Goal: Transaction & Acquisition: Obtain resource

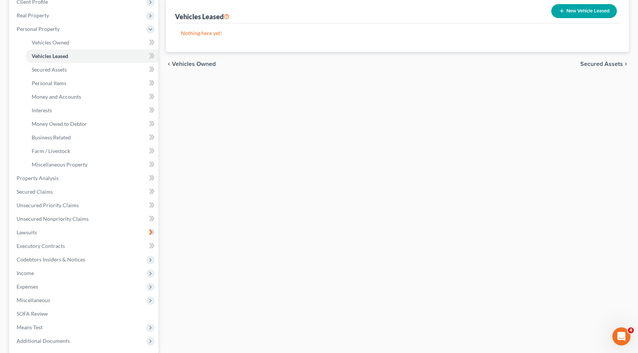
drag, startPoint x: 549, startPoint y: 259, endPoint x: 545, endPoint y: 258, distance: 4.2
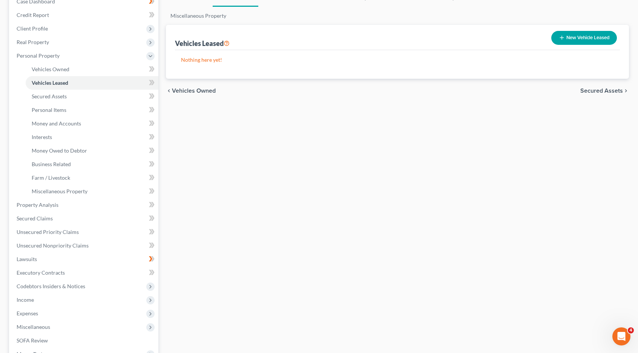
scroll to position [73, 0]
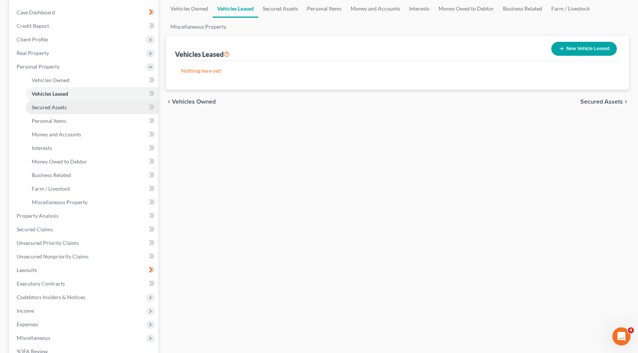
click at [113, 104] on link "Secured Assets" at bounding box center [92, 108] width 133 height 14
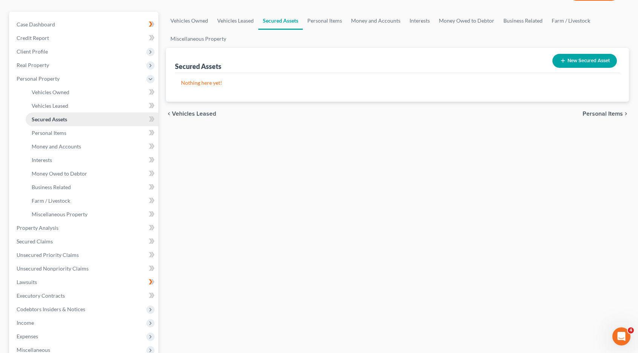
click at [113, 104] on ul "Vehicles Owned Vehicles Leased Machinery and Vehicles Office Related" at bounding box center [85, 154] width 148 height 136
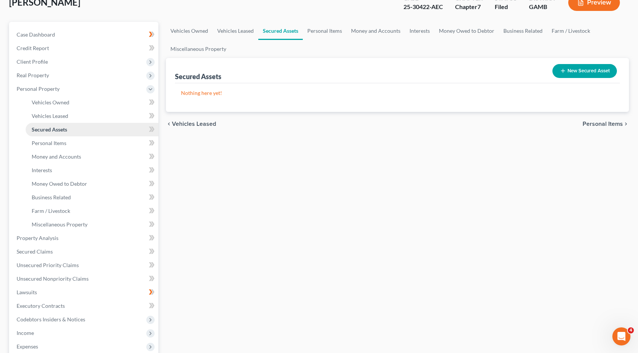
scroll to position [0, 0]
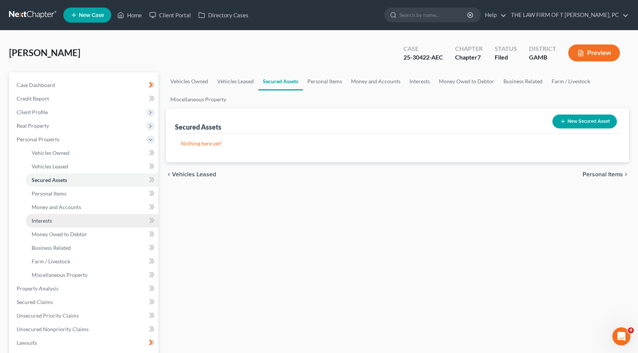
click at [51, 221] on span "Interests" at bounding box center [42, 221] width 20 height 6
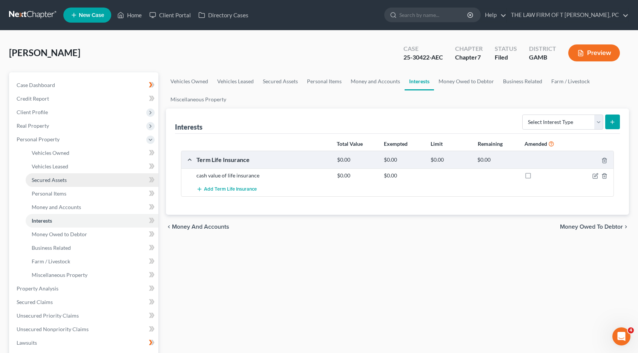
click at [49, 177] on span "Secured Assets" at bounding box center [49, 180] width 35 height 6
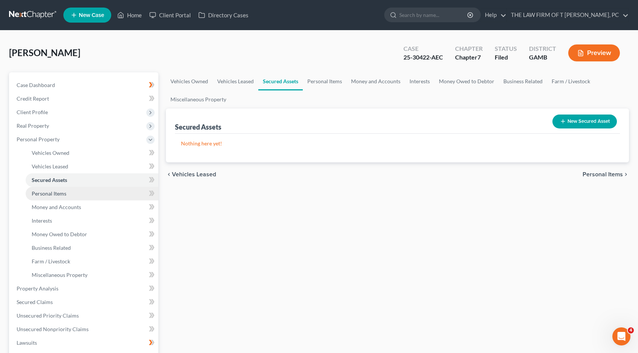
click at [46, 190] on span "Personal Items" at bounding box center [49, 193] width 35 height 6
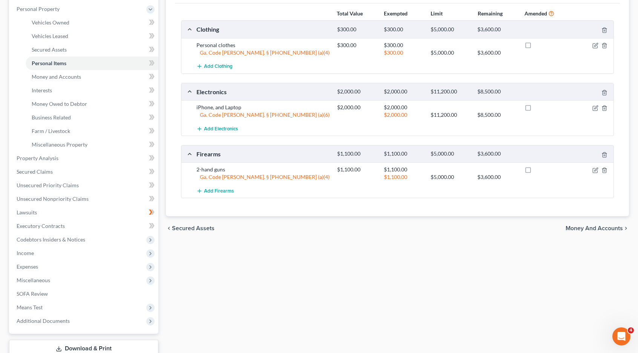
scroll to position [136, 0]
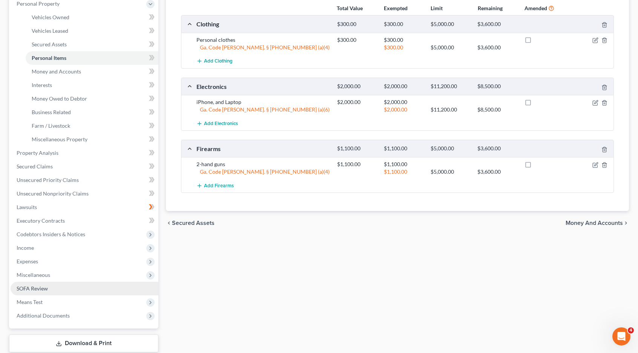
click at [28, 285] on link "SOFA Review" at bounding box center [85, 289] width 148 height 14
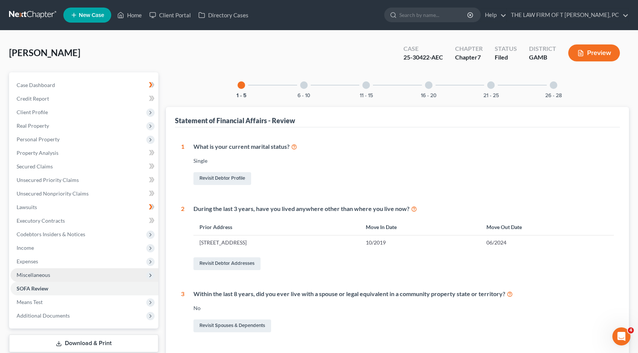
click at [46, 276] on span "Miscellaneous" at bounding box center [34, 275] width 34 height 6
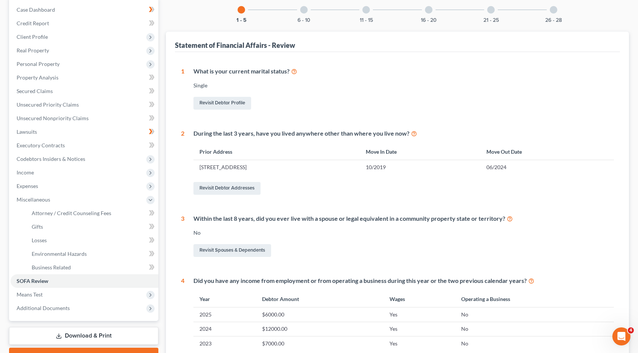
scroll to position [95, 0]
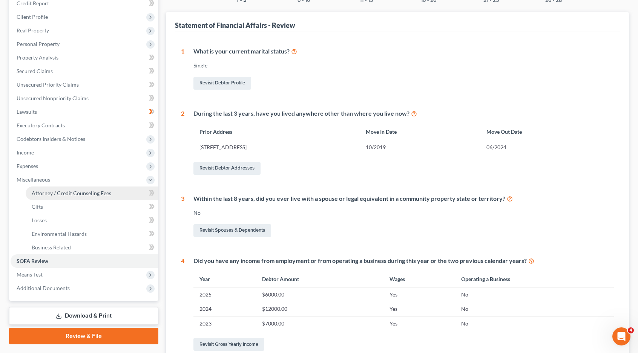
click at [86, 189] on link "Attorney / Credit Counseling Fees" at bounding box center [92, 194] width 133 height 14
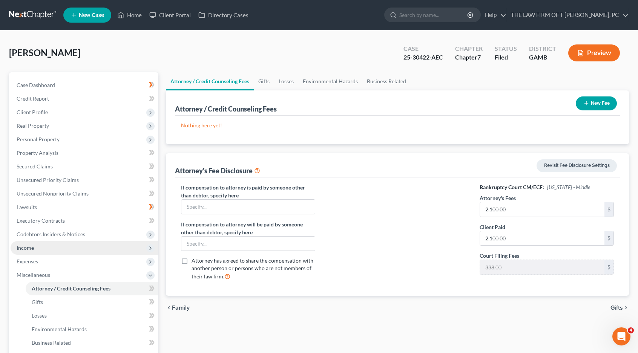
click at [47, 246] on span "Income" at bounding box center [85, 248] width 148 height 14
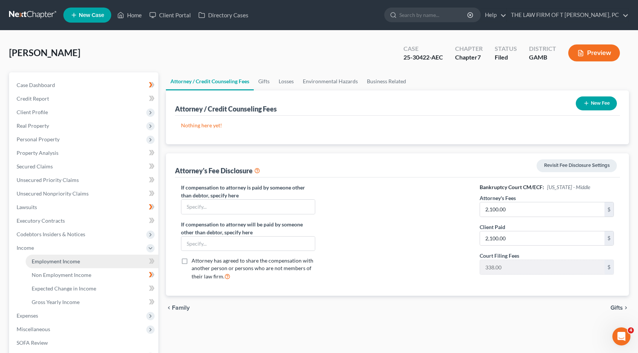
click at [52, 259] on span "Employment Income" at bounding box center [56, 261] width 48 height 6
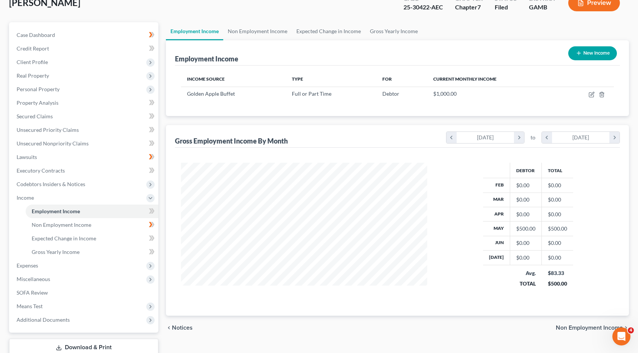
scroll to position [65, 0]
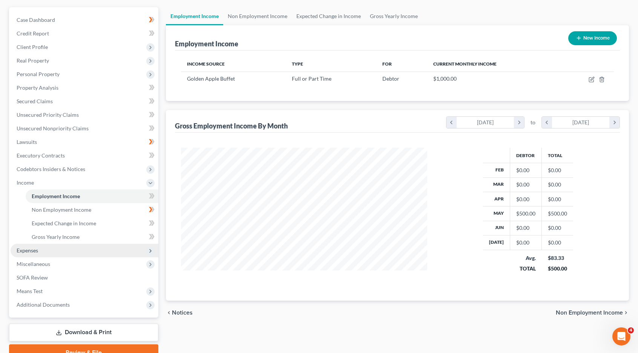
click at [29, 246] on span "Expenses" at bounding box center [85, 251] width 148 height 14
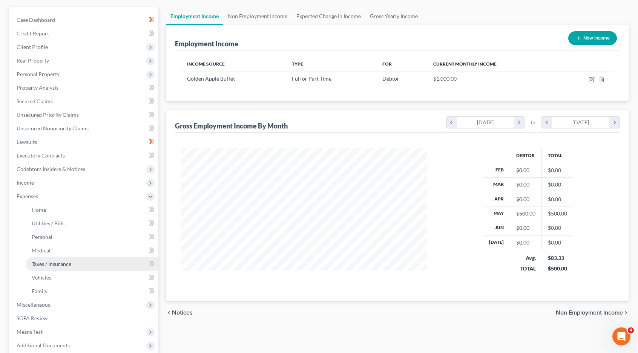
click at [51, 262] on span "Taxes / Insurance" at bounding box center [52, 264] width 40 height 6
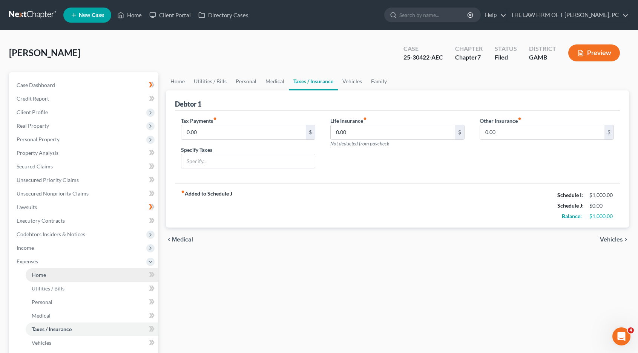
click at [45, 271] on link "Home" at bounding box center [92, 275] width 133 height 14
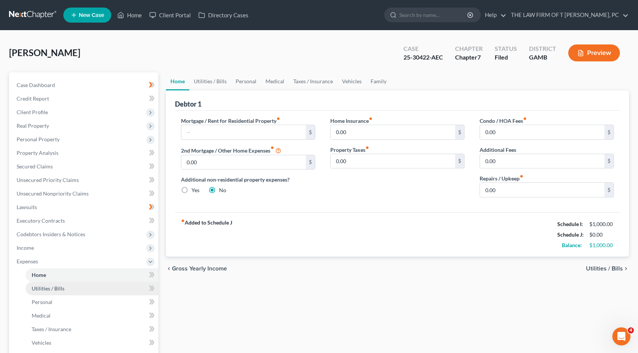
click at [44, 288] on span "Utilities / Bills" at bounding box center [48, 288] width 33 height 6
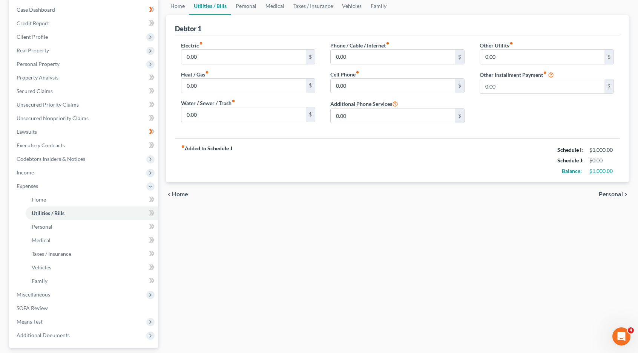
scroll to position [55, 0]
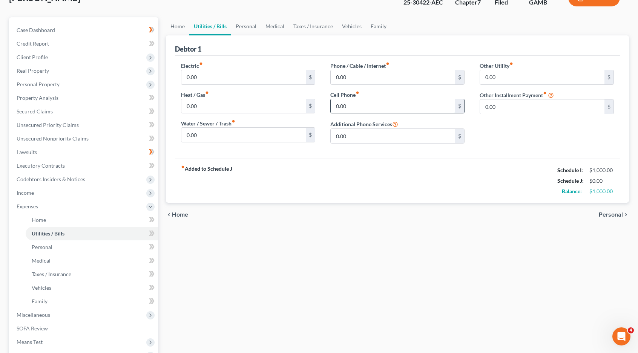
click at [393, 109] on input "0.00" at bounding box center [393, 106] width 124 height 14
type input "30.00"
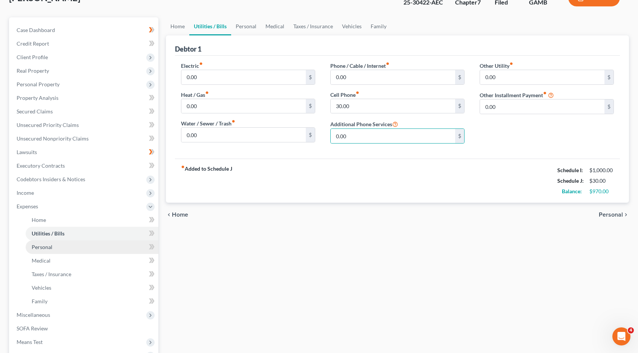
click at [40, 246] on span "Personal" at bounding box center [42, 247] width 21 height 6
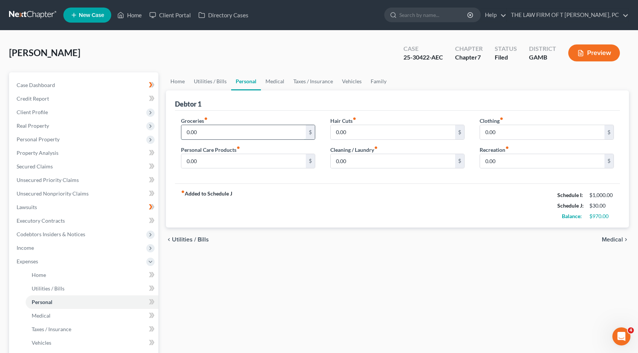
click at [263, 134] on input "0.00" at bounding box center [243, 132] width 124 height 14
type input "500.00"
click at [276, 76] on link "Medical" at bounding box center [275, 81] width 28 height 18
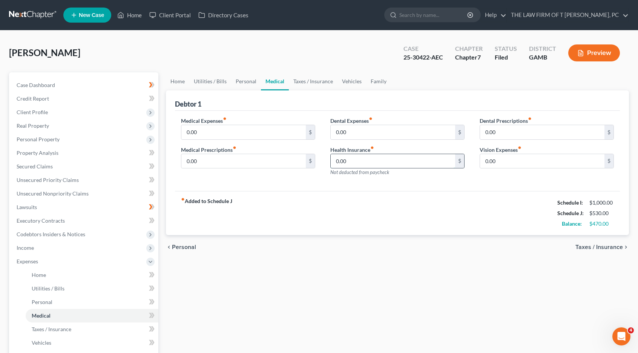
click at [354, 160] on input "0.00" at bounding box center [393, 161] width 124 height 14
type input "375.00"
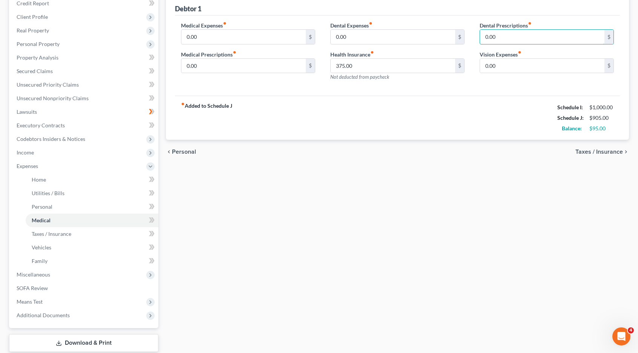
scroll to position [121, 0]
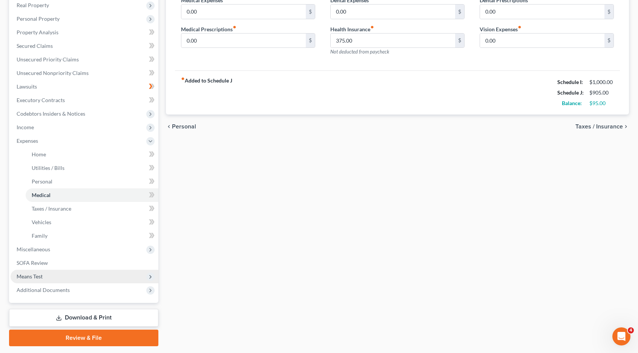
click at [79, 276] on span "Means Test" at bounding box center [85, 277] width 148 height 14
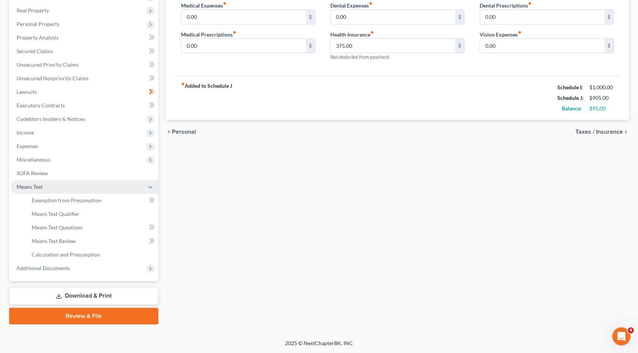
scroll to position [114, 0]
click at [150, 187] on icon at bounding box center [150, 189] width 6 height 6
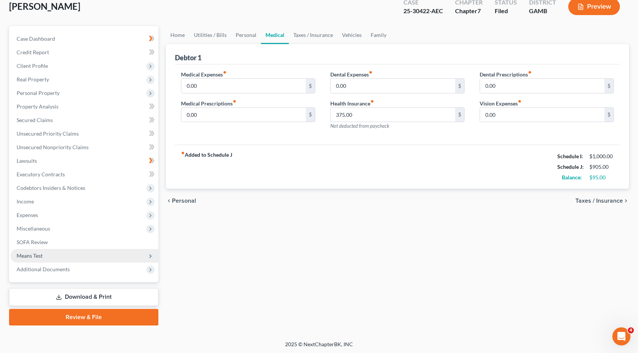
scroll to position [0, 0]
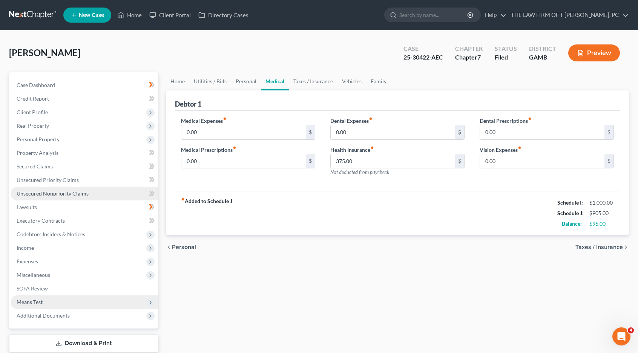
click at [91, 191] on link "Unsecured Nonpriority Claims" at bounding box center [85, 194] width 148 height 14
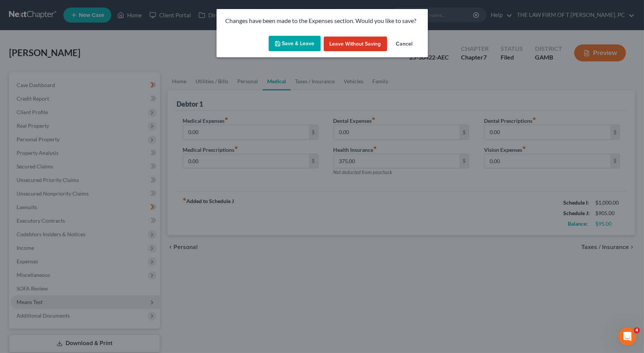
click at [294, 41] on button "Save & Leave" at bounding box center [294, 44] width 52 height 16
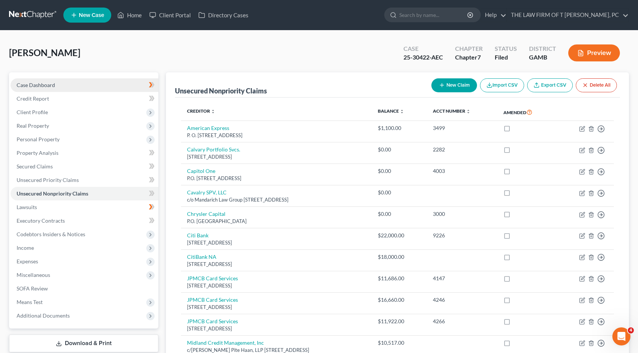
click at [56, 82] on link "Case Dashboard" at bounding box center [85, 85] width 148 height 14
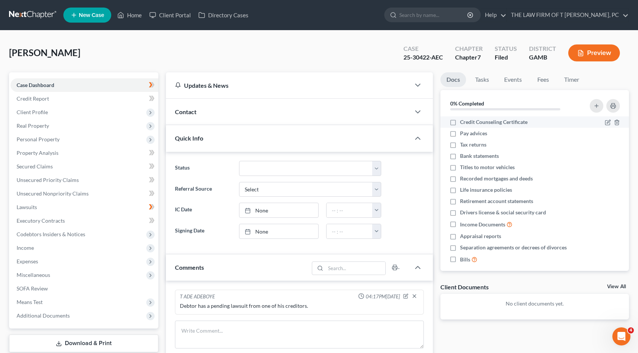
click at [460, 121] on label "Credit Counseling Certificate" at bounding box center [493, 122] width 67 height 8
click at [463, 121] on input "Credit Counseling Certificate" at bounding box center [465, 120] width 5 height 5
checkbox input "true"
click at [460, 132] on label "Pay advices" at bounding box center [473, 134] width 27 height 8
click at [463, 132] on input "Pay advices" at bounding box center [465, 132] width 5 height 5
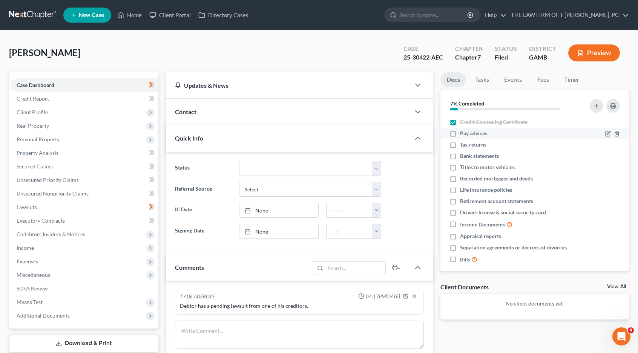
checkbox input "true"
click at [460, 143] on label "Tax returns" at bounding box center [473, 145] width 26 height 8
click at [463, 143] on input "Tax returns" at bounding box center [465, 143] width 5 height 5
checkbox input "true"
click at [460, 190] on label "Life insurance policies" at bounding box center [486, 190] width 52 height 8
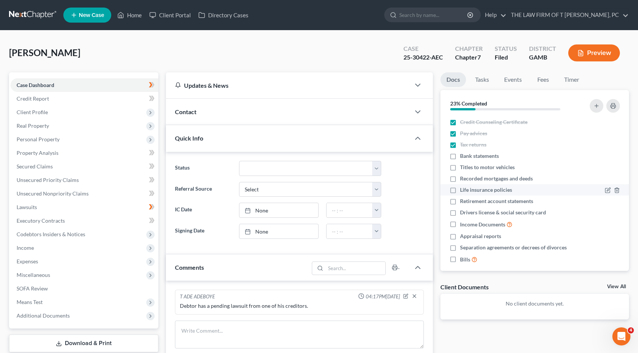
click at [463, 190] on input "Life insurance policies" at bounding box center [465, 188] width 5 height 5
checkbox input "true"
click at [460, 211] on label "Drivers license & social security card" at bounding box center [503, 213] width 86 height 8
click at [463, 211] on input "Drivers license & social security card" at bounding box center [465, 211] width 5 height 5
checkbox input "true"
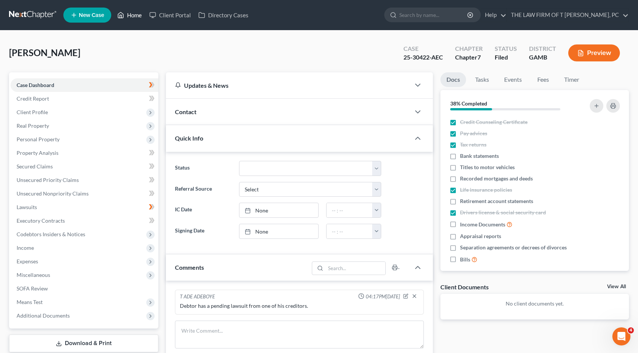
click at [126, 13] on link "Home" at bounding box center [129, 15] width 32 height 14
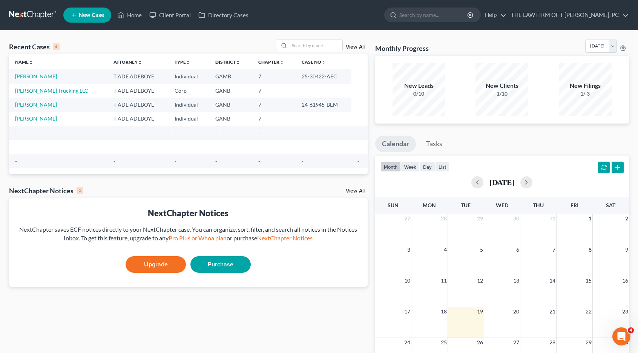
click at [29, 75] on link "[PERSON_NAME]" at bounding box center [36, 76] width 42 height 6
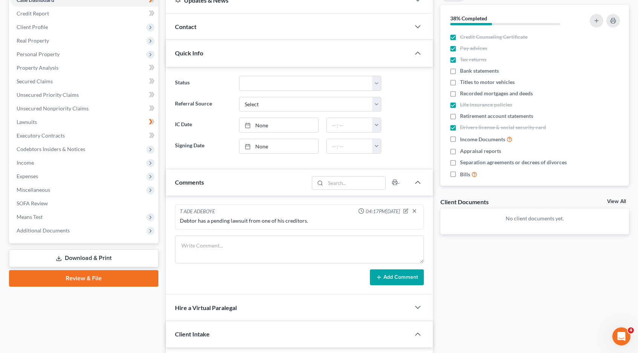
scroll to position [136, 0]
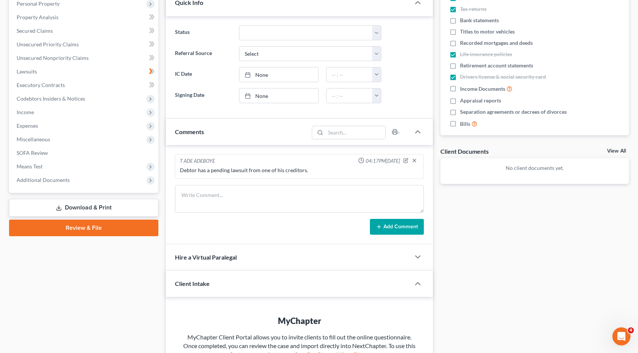
click at [87, 208] on link "Download & Print" at bounding box center [83, 208] width 149 height 18
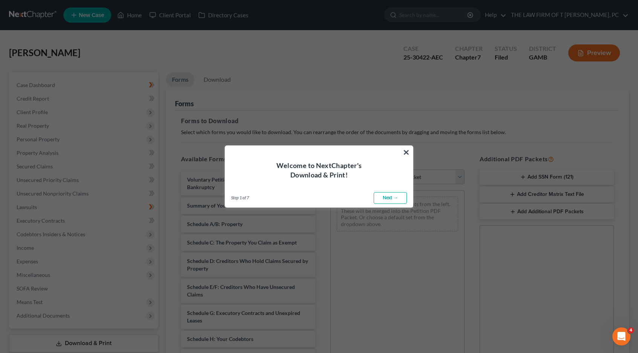
click at [396, 198] on link "Next →" at bounding box center [390, 198] width 33 height 12
select select "0"
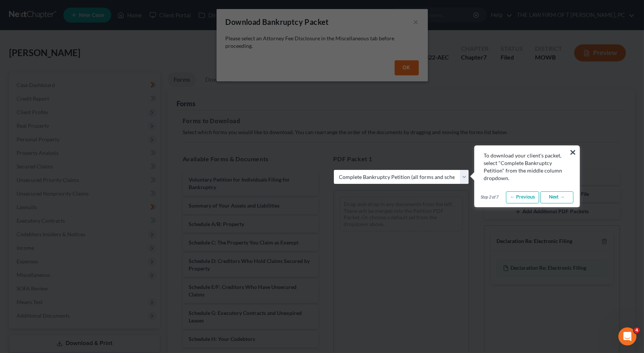
click at [557, 200] on link "Next →" at bounding box center [556, 198] width 33 height 12
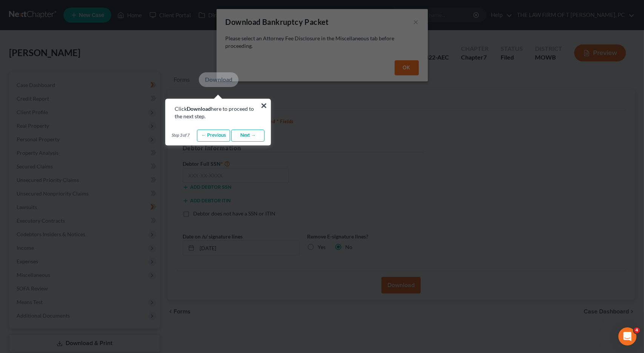
click at [216, 78] on link "Download" at bounding box center [219, 79] width 40 height 15
click at [241, 135] on link "Next →" at bounding box center [247, 136] width 33 height 12
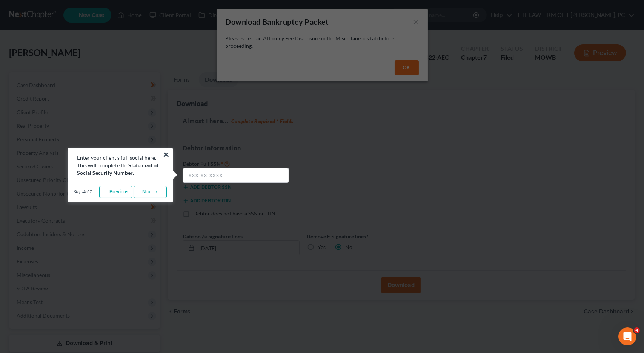
click at [149, 191] on link "Next →" at bounding box center [149, 192] width 33 height 12
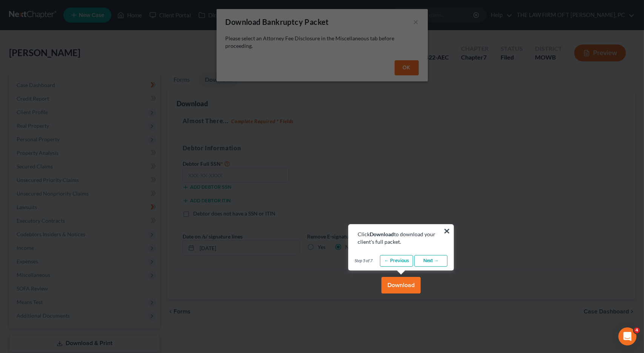
click at [403, 289] on button "Download" at bounding box center [400, 285] width 39 height 17
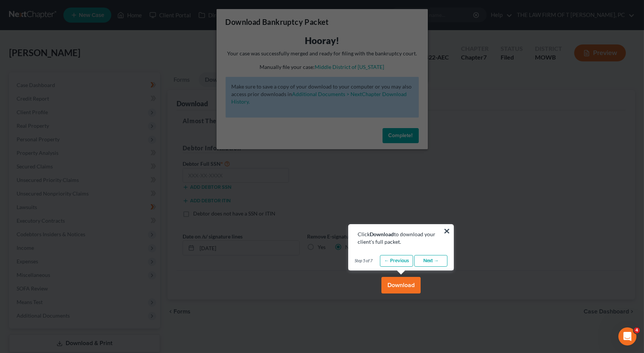
click at [445, 231] on button "×" at bounding box center [446, 231] width 7 height 12
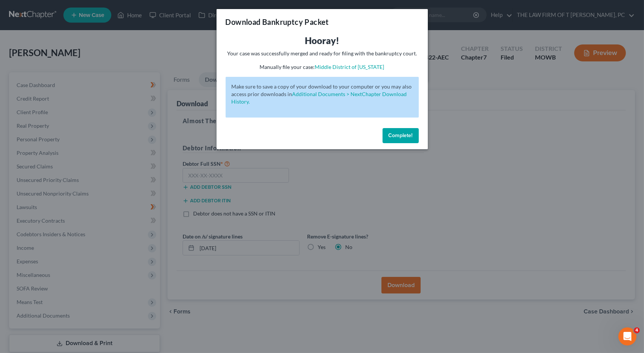
click at [401, 138] on span "Complete!" at bounding box center [400, 135] width 24 height 6
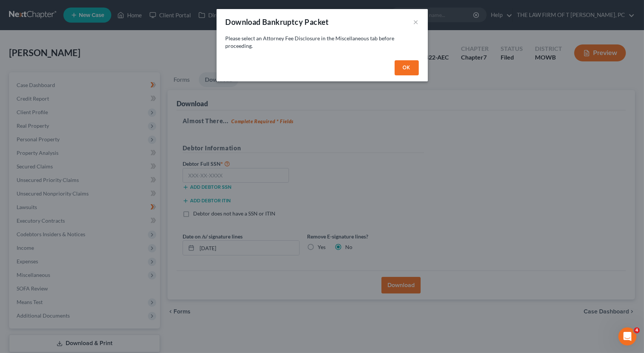
click at [398, 65] on button "OK" at bounding box center [406, 67] width 24 height 15
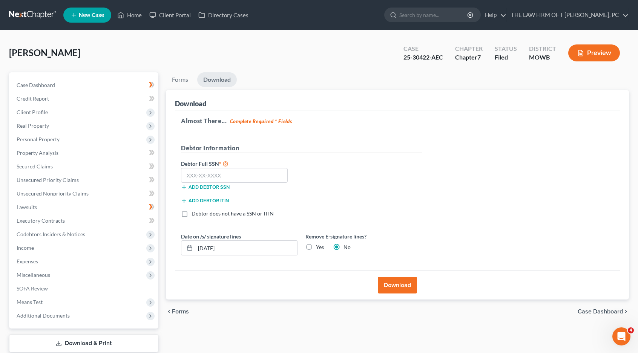
click at [394, 283] on button "Download" at bounding box center [397, 285] width 39 height 17
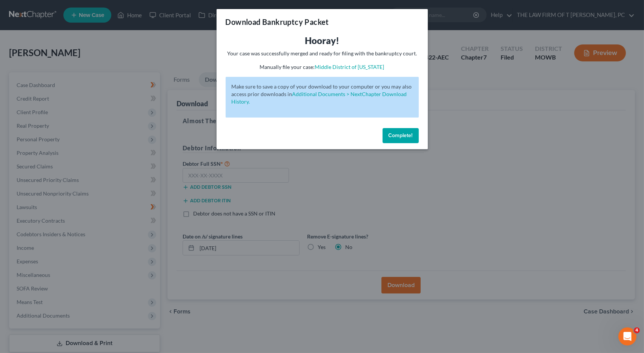
click at [388, 133] on button "Complete!" at bounding box center [400, 135] width 36 height 15
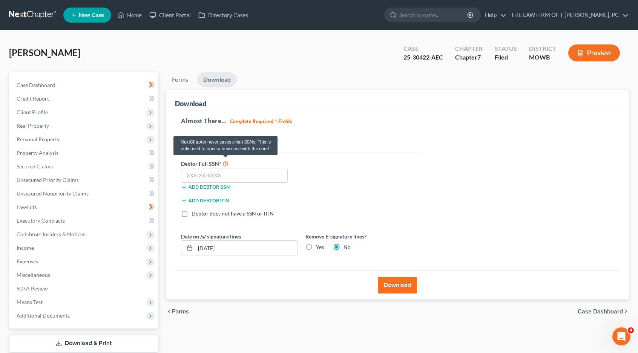
click at [227, 163] on icon at bounding box center [225, 163] width 6 height 7
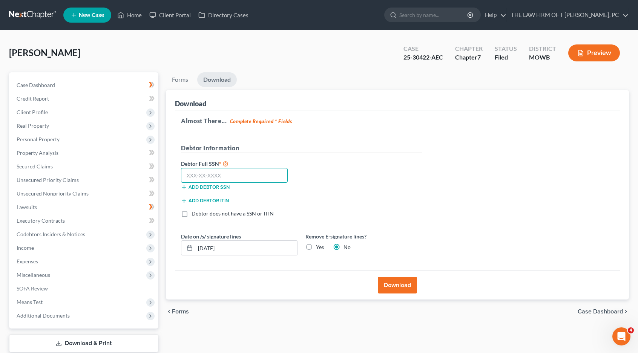
click at [223, 176] on input "text" at bounding box center [234, 175] width 107 height 15
type input "611-81-8436"
click at [396, 286] on button "Download" at bounding box center [397, 285] width 39 height 17
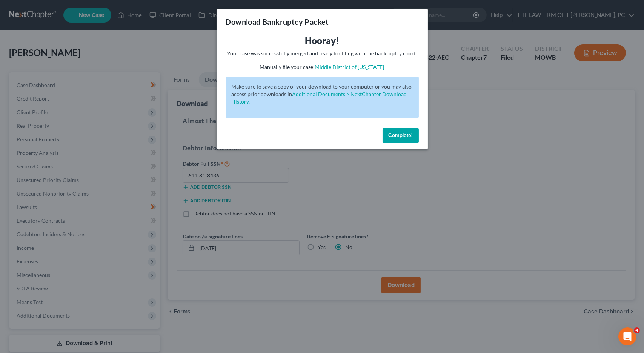
click at [395, 134] on span "Complete!" at bounding box center [400, 135] width 24 height 6
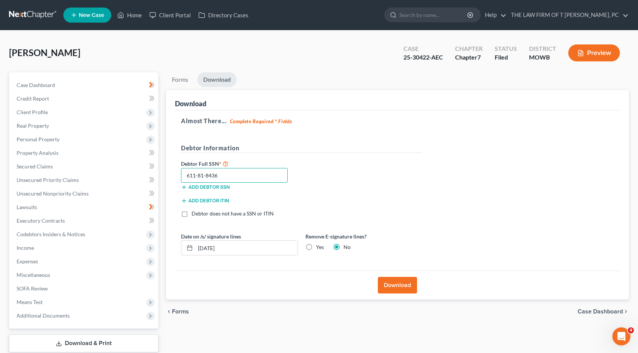
click at [235, 173] on input "611-81-8436" at bounding box center [234, 175] width 107 height 15
click at [211, 186] on button "Add debtor SSN" at bounding box center [205, 187] width 49 height 6
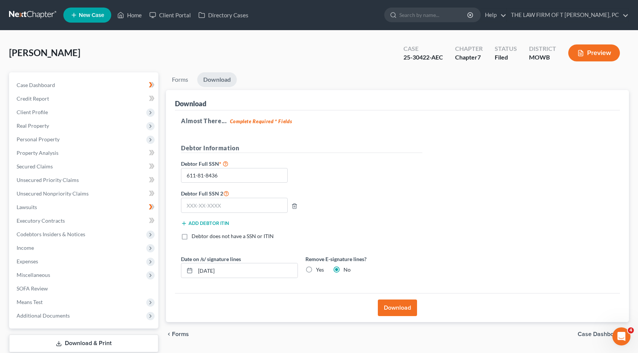
click at [213, 193] on label "Debtor Full SSN 2" at bounding box center [239, 193] width 124 height 9
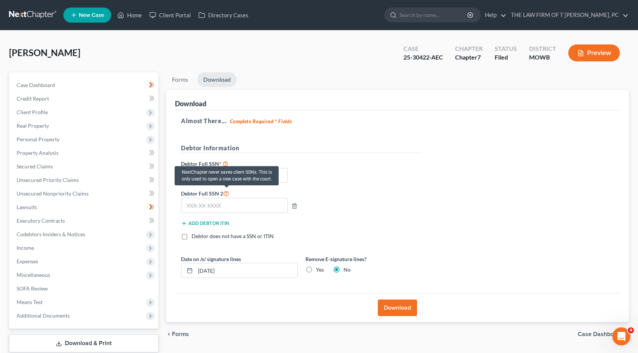
click at [226, 191] on icon at bounding box center [226, 193] width 6 height 7
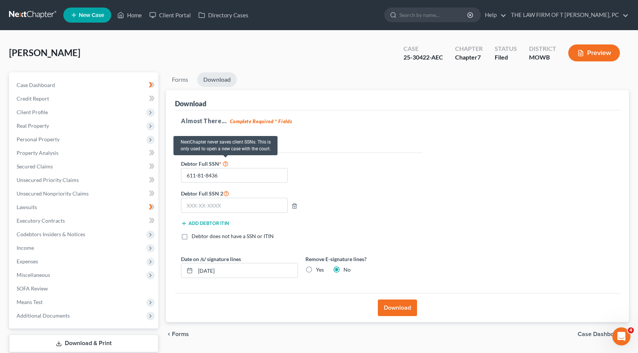
click at [222, 162] on icon at bounding box center [225, 163] width 6 height 7
click at [295, 205] on icon "button" at bounding box center [294, 206] width 6 height 6
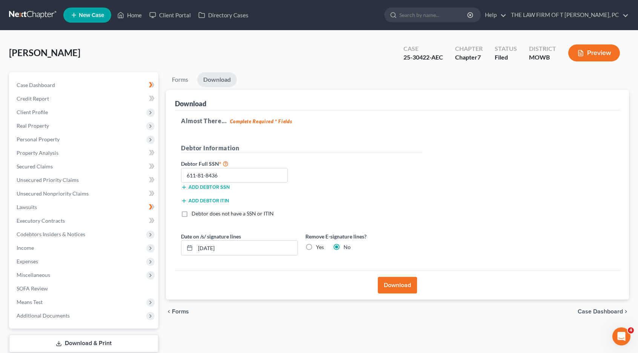
click at [219, 79] on link "Download" at bounding box center [217, 79] width 40 height 15
click at [178, 76] on link "Forms" at bounding box center [180, 79] width 28 height 15
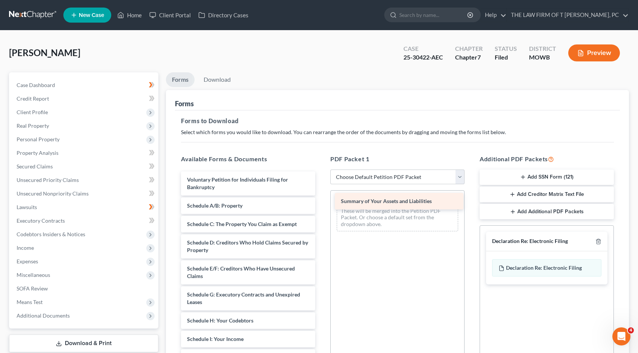
drag, startPoint x: 229, startPoint y: 202, endPoint x: 381, endPoint y: 198, distance: 152.0
click at [321, 198] on div "Summary of Your Assets and Liabilities Voluntary Petition for Individuals Filin…" at bounding box center [248, 358] width 146 height 373
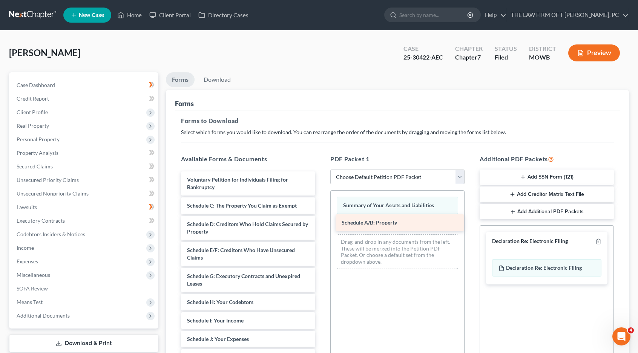
drag, startPoint x: 222, startPoint y: 202, endPoint x: 377, endPoint y: 220, distance: 155.6
click at [321, 220] on div "Schedule A/B: Property Voluntary Petition for Individuals Filing for Bankruptcy…" at bounding box center [248, 349] width 146 height 354
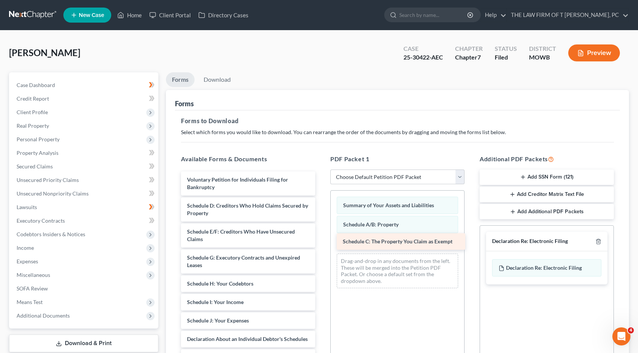
drag, startPoint x: 234, startPoint y: 201, endPoint x: 389, endPoint y: 238, distance: 160.0
click at [321, 238] on div "Schedule C: The Property You Claim as Exempt Voluntary Petition for Individuals…" at bounding box center [248, 340] width 146 height 336
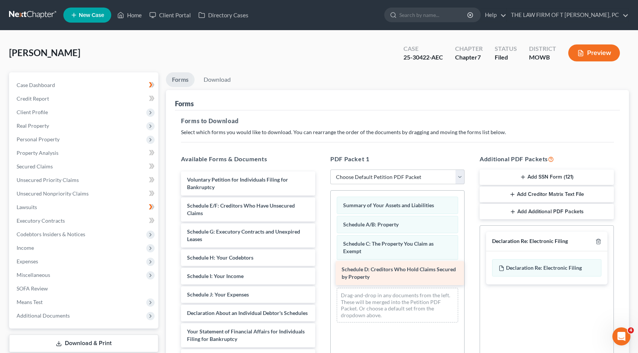
drag, startPoint x: 210, startPoint y: 209, endPoint x: 365, endPoint y: 274, distance: 167.5
click at [321, 274] on div "Schedule D: Creditors Who Hold Claims Secured by Property Voluntary Petition fo…" at bounding box center [248, 327] width 146 height 310
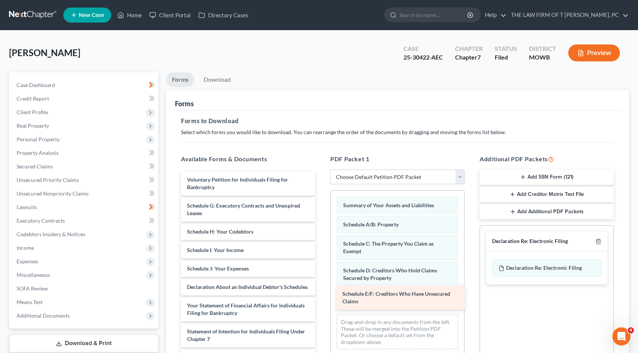
drag, startPoint x: 239, startPoint y: 209, endPoint x: 394, endPoint y: 298, distance: 179.0
click at [321, 298] on div "Schedule E/F: Creditors Who Have Unsecured Claims Voluntary Petition for Indivi…" at bounding box center [248, 314] width 146 height 284
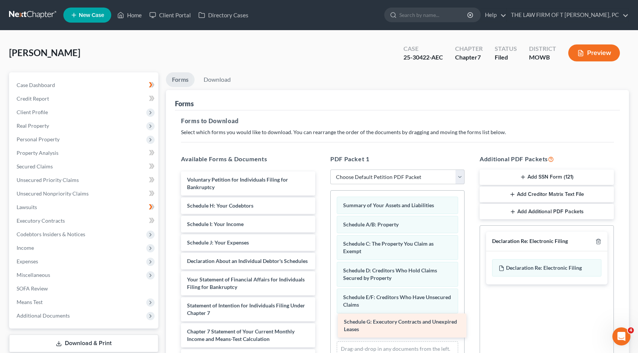
drag, startPoint x: 225, startPoint y: 199, endPoint x: 381, endPoint y: 316, distance: 195.3
click at [321, 316] on div "Schedule G: Executory Contracts and Unexpired Leases Voluntary Petition for Ind…" at bounding box center [248, 301] width 146 height 258
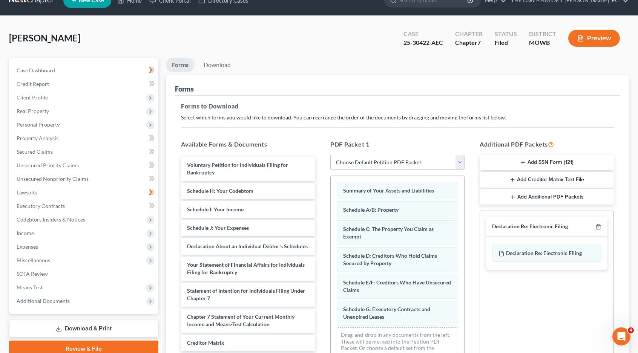
scroll to position [60, 0]
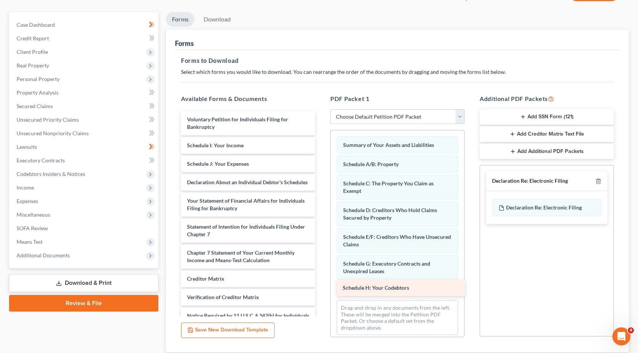
drag, startPoint x: 223, startPoint y: 146, endPoint x: 379, endPoint y: 289, distance: 211.6
click at [321, 289] on div "Schedule H: Your Codebtors Voluntary Petition for Individuals Filing for Bankru…" at bounding box center [248, 230] width 146 height 239
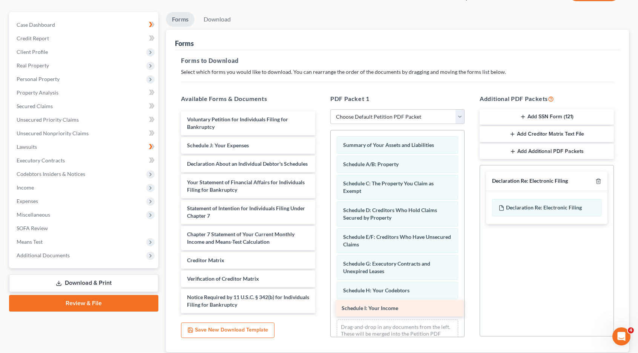
drag, startPoint x: 219, startPoint y: 141, endPoint x: 373, endPoint y: 305, distance: 225.1
click at [321, 305] on div "Schedule I: Your Income Voluntary Petition for Individuals Filing for Bankruptc…" at bounding box center [248, 221] width 146 height 221
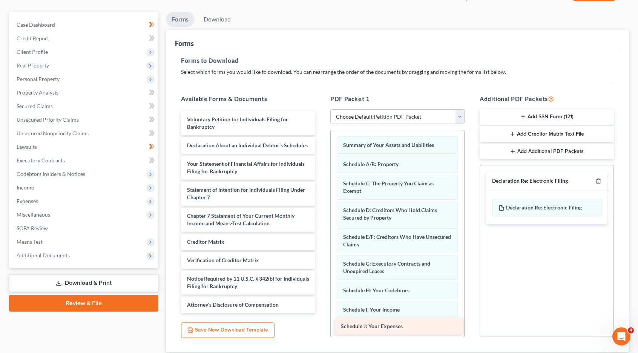
drag, startPoint x: 222, startPoint y: 146, endPoint x: 376, endPoint y: 328, distance: 238.1
click at [321, 313] on div "Schedule J: Your Expenses Voluntary Petition for Individuals Filing for Bankrup…" at bounding box center [248, 212] width 146 height 202
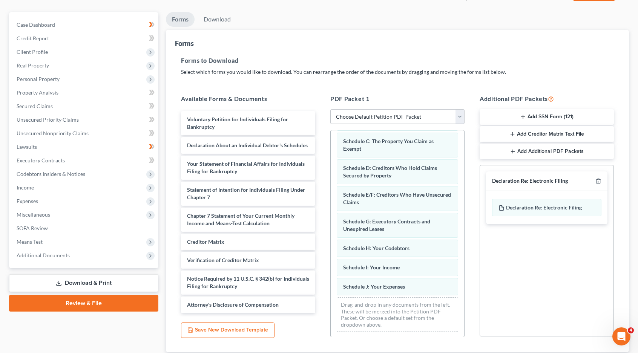
scroll to position [0, 0]
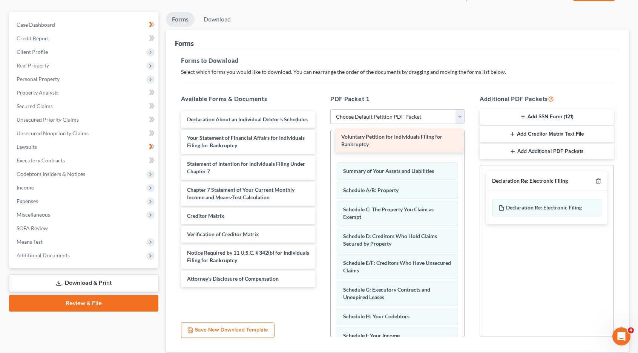
drag, startPoint x: 213, startPoint y: 124, endPoint x: 365, endPoint y: 143, distance: 153.2
click at [321, 142] on div "Voluntary Petition for Individuals Filing for Bankruptcy Voluntary Petition for…" at bounding box center [248, 199] width 146 height 176
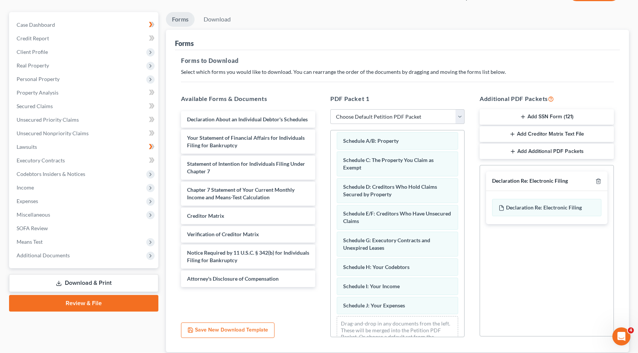
scroll to position [69, 0]
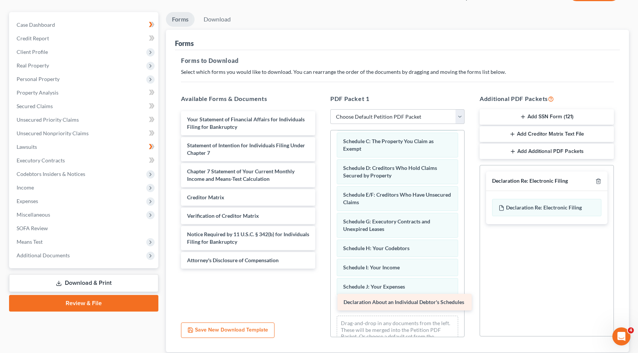
drag, startPoint x: 218, startPoint y: 120, endPoint x: 375, endPoint y: 304, distance: 241.3
click at [321, 269] on div "Declaration About an Individual Debtor's Schedules Declaration About an Individ…" at bounding box center [248, 190] width 146 height 158
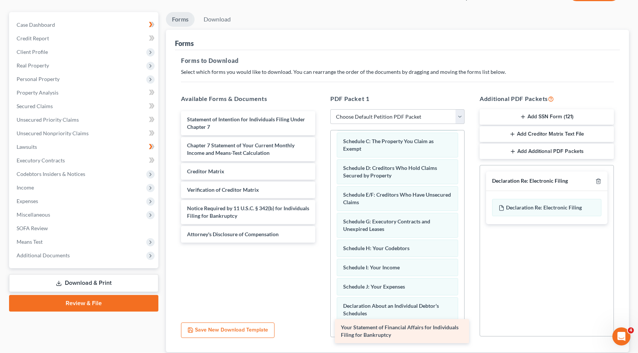
drag, startPoint x: 229, startPoint y: 118, endPoint x: 383, endPoint y: 327, distance: 259.4
click at [321, 243] on div "Your Statement of Financial Affairs for Individuals Filing for Bankruptcy Your …" at bounding box center [248, 177] width 146 height 132
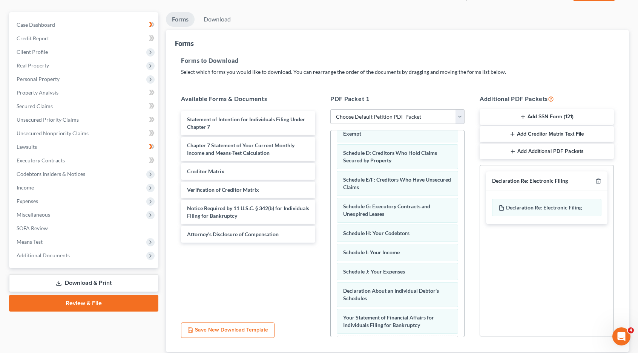
scroll to position [122, 0]
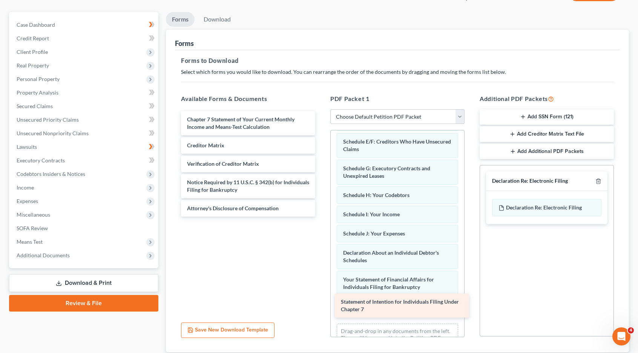
drag, startPoint x: 199, startPoint y: 120, endPoint x: 353, endPoint y: 304, distance: 239.3
click at [321, 217] on div "Statement of Intention for Individuals Filing Under Chapter 7 Statement of Inte…" at bounding box center [248, 164] width 146 height 106
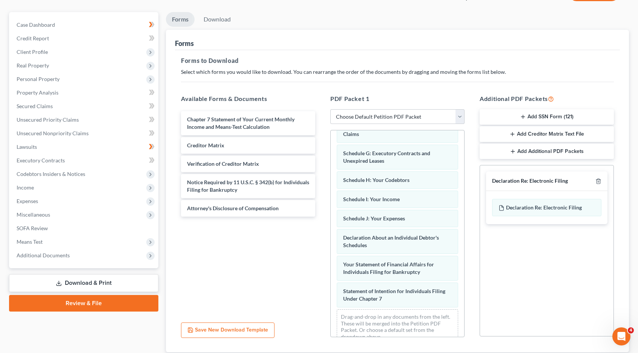
scroll to position [149, 0]
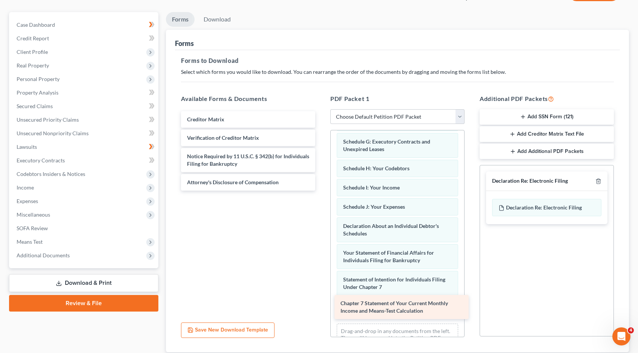
drag, startPoint x: 214, startPoint y: 115, endPoint x: 368, endPoint y: 300, distance: 240.2
click at [321, 191] on div "Chapter 7 Statement of Your Current Monthly Income and Means-Test Calculation C…" at bounding box center [248, 151] width 146 height 80
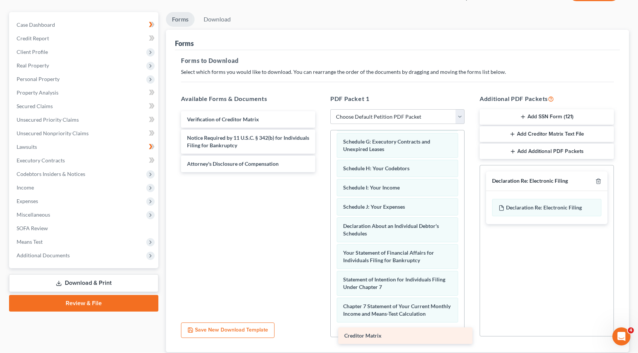
drag, startPoint x: 208, startPoint y: 114, endPoint x: 365, endPoint y: 332, distance: 268.5
click at [321, 172] on div "Creditor Matrix Creditor Matrix Verification of Creditor Matrix Notice Required…" at bounding box center [248, 141] width 146 height 61
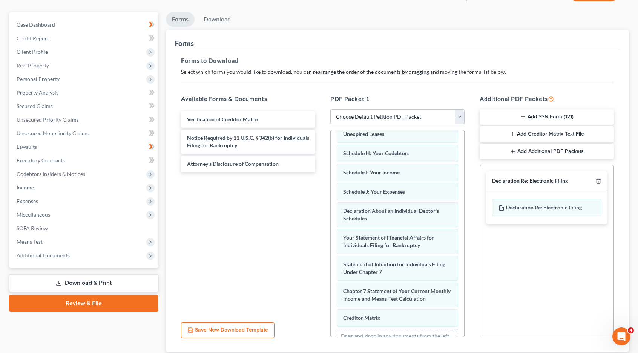
scroll to position [202, 0]
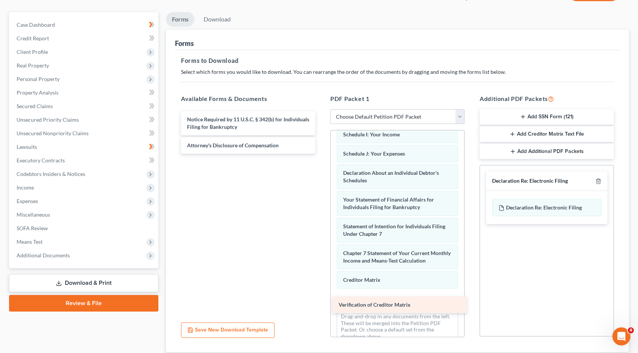
drag, startPoint x: 219, startPoint y: 119, endPoint x: 371, endPoint y: 305, distance: 240.1
click at [321, 154] on div "Verification of Creditor Matrix Verification of Creditor Matrix Notice Required…" at bounding box center [248, 132] width 146 height 43
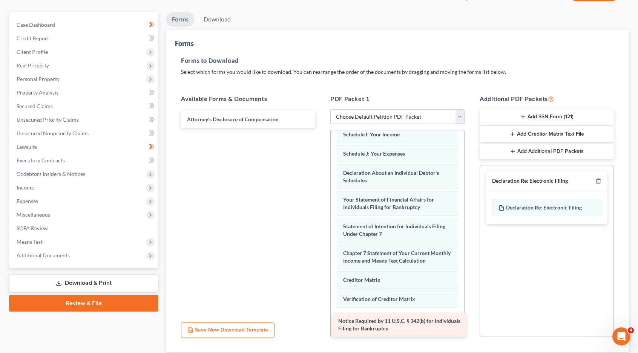
drag, startPoint x: 226, startPoint y: 118, endPoint x: 377, endPoint y: 321, distance: 252.7
click at [321, 128] on div "Notice Required by 11 U.S.C. § 342(b) for Individuals Filing for Bankruptcy Not…" at bounding box center [248, 119] width 146 height 17
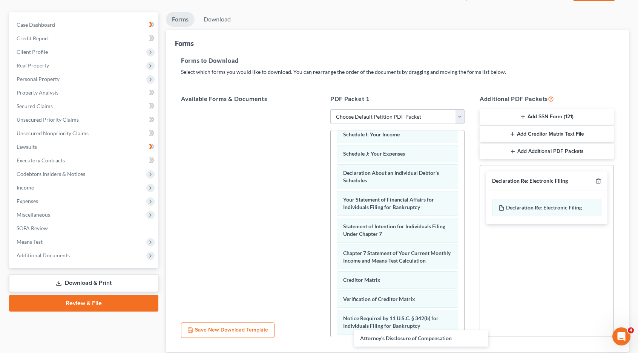
drag, startPoint x: 226, startPoint y: 117, endPoint x: 397, endPoint y: 339, distance: 280.7
click at [321, 109] on div "Attorney's Disclosure of Compensation Attorney's Disclosure of Compensation" at bounding box center [248, 109] width 146 height 0
click at [464, 334] on div "Voluntary Petition for Individuals Filing for Bankruptcy Summary of Your Assets…" at bounding box center [397, 233] width 134 height 207
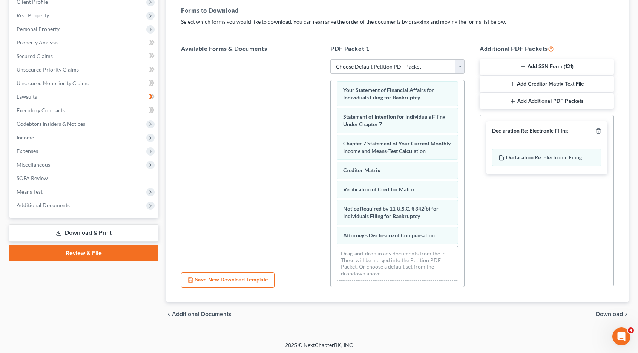
scroll to position [112, 0]
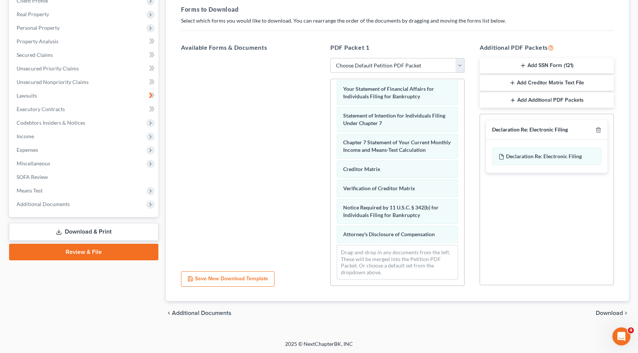
click at [603, 310] on span "Download" at bounding box center [609, 313] width 27 height 6
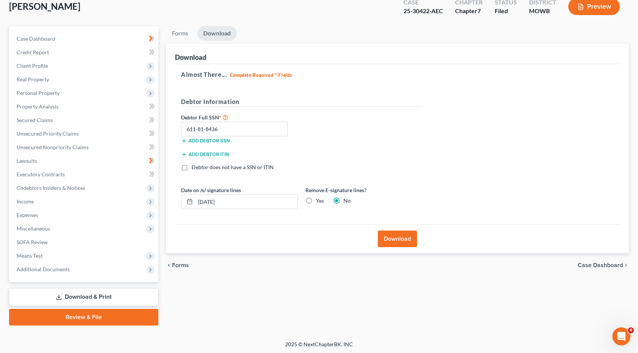
click at [403, 233] on button "Download" at bounding box center [397, 239] width 39 height 17
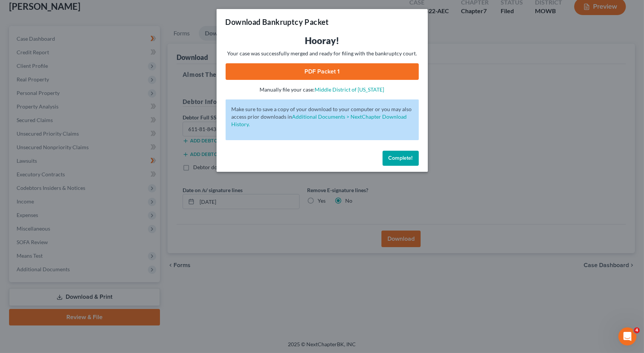
click at [324, 69] on link "PDF Packet 1" at bounding box center [321, 71] width 193 height 17
click at [400, 156] on span "Complete!" at bounding box center [400, 158] width 24 height 6
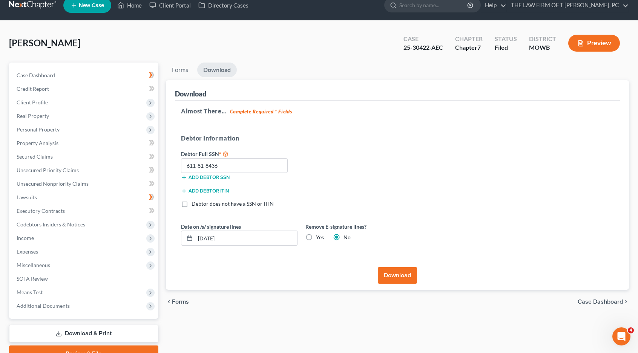
scroll to position [0, 0]
